Goal: Task Accomplishment & Management: Complete application form

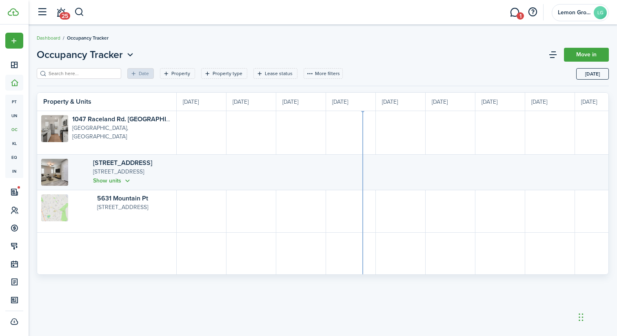
scroll to position [0, 149]
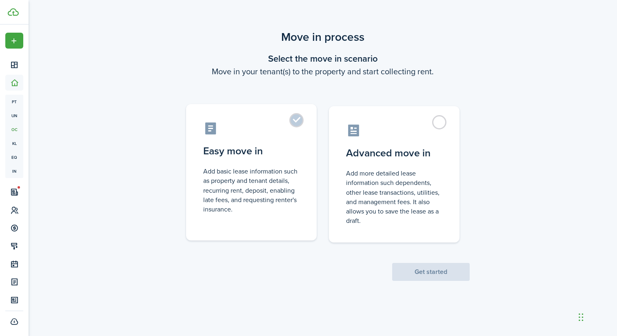
click at [297, 120] on label "Easy move in Add basic lease information such as property and tenant details, r…" at bounding box center [251, 172] width 131 height 136
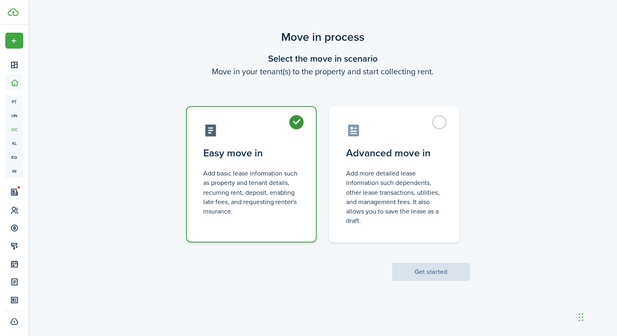
radio input "true"
click at [441, 273] on button "Get started" at bounding box center [431, 272] width 78 height 18
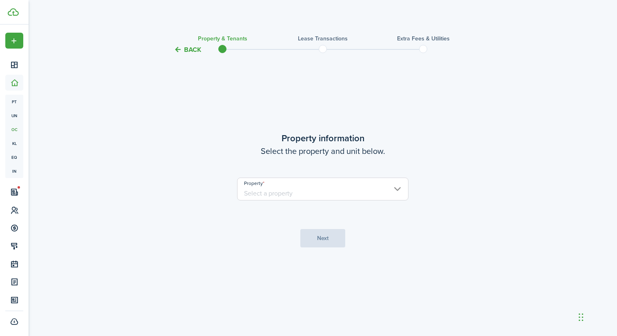
click at [339, 183] on input "Property" at bounding box center [322, 188] width 171 height 23
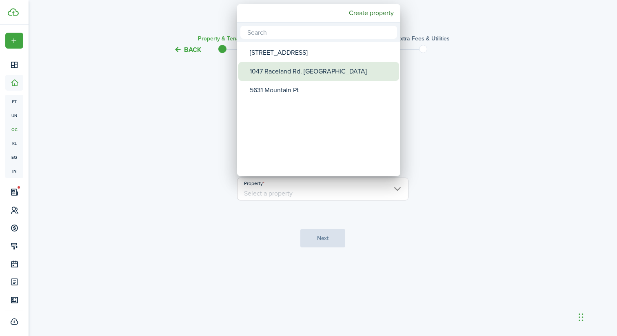
click at [287, 74] on div "1047 Raceland Rd. [GEOGRAPHIC_DATA]" at bounding box center [322, 71] width 144 height 19
type input "1047 Raceland Rd. [GEOGRAPHIC_DATA]"
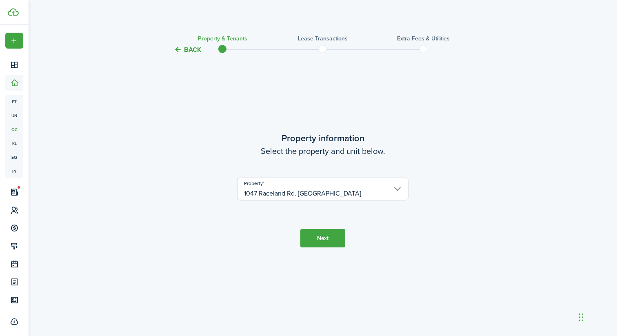
click at [334, 241] on button "Next" at bounding box center [322, 238] width 45 height 18
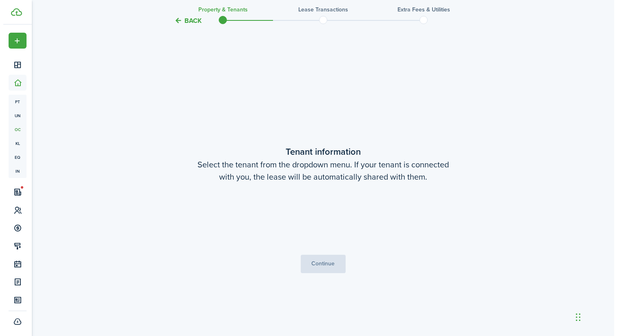
scroll to position [281, 0]
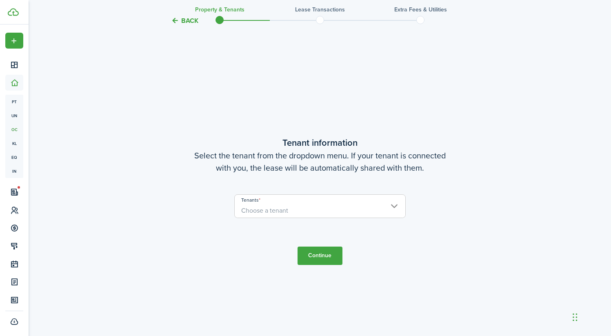
click at [361, 210] on span "Choose a tenant" at bounding box center [320, 211] width 171 height 14
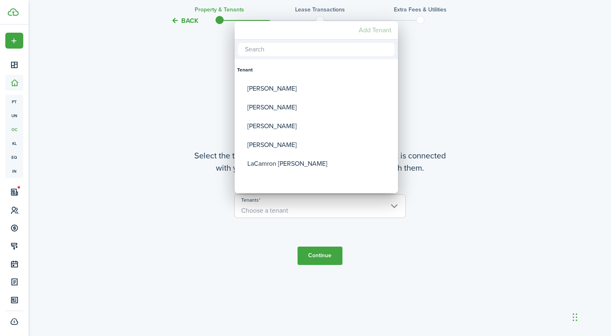
click at [373, 27] on mbsc-button "Add Tenant" at bounding box center [374, 30] width 39 height 15
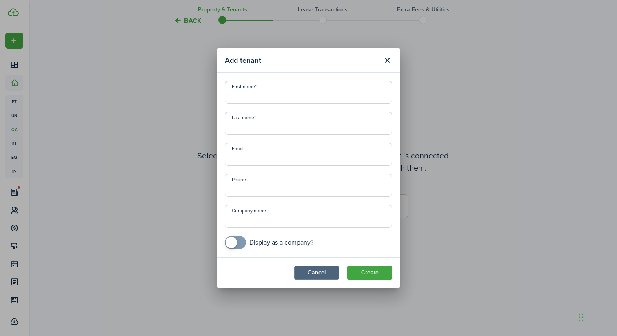
click at [328, 269] on button "Cancel" at bounding box center [316, 273] width 45 height 14
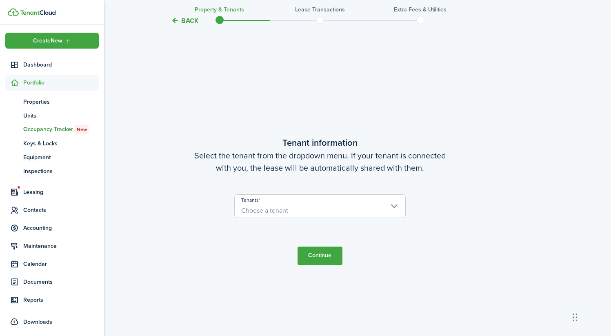
click at [12, 13] on img at bounding box center [13, 12] width 11 height 8
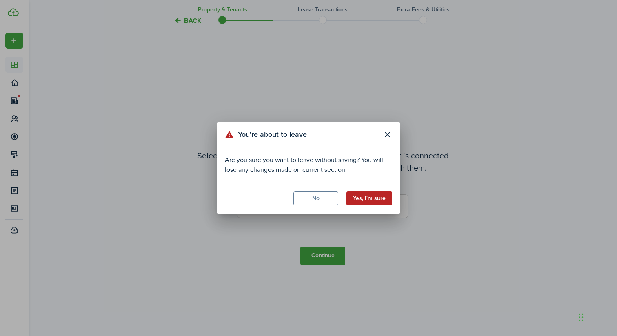
click at [368, 201] on button "Yes, I'm sure" at bounding box center [369, 198] width 46 height 14
